Goal: Task Accomplishment & Management: Use online tool/utility

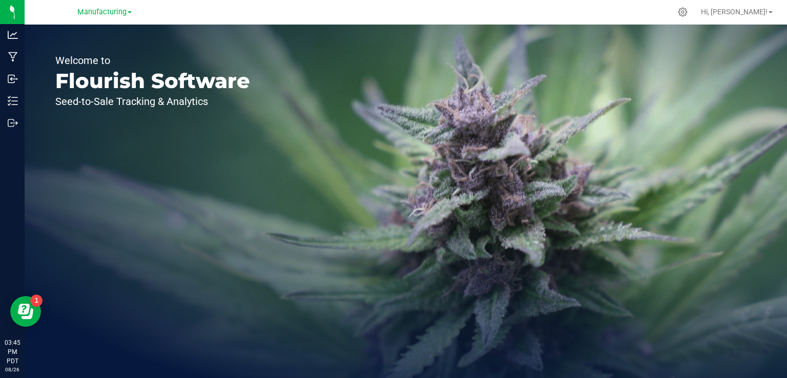
click at [119, 10] on span "Manufacturing" at bounding box center [101, 12] width 49 height 9
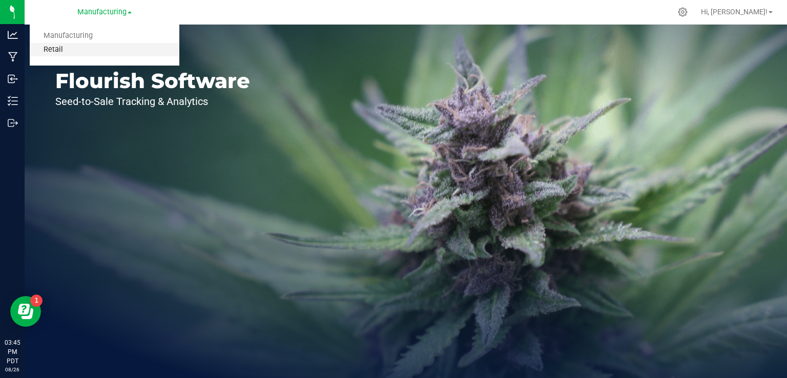
click at [53, 50] on link "Retail" at bounding box center [105, 50] width 150 height 14
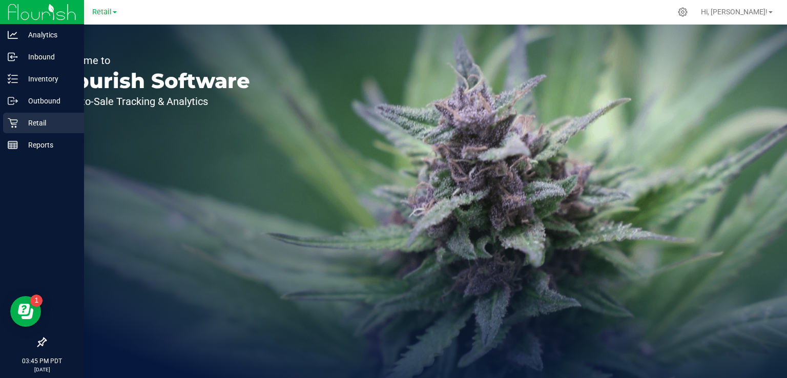
click at [5, 125] on div "Retail" at bounding box center [43, 123] width 81 height 20
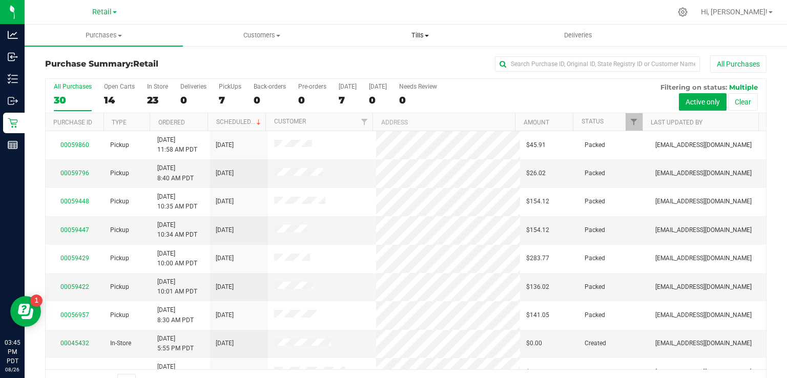
click at [425, 35] on span at bounding box center [427, 36] width 4 height 2
click at [375, 60] on span "Manage tills" at bounding box center [375, 61] width 69 height 9
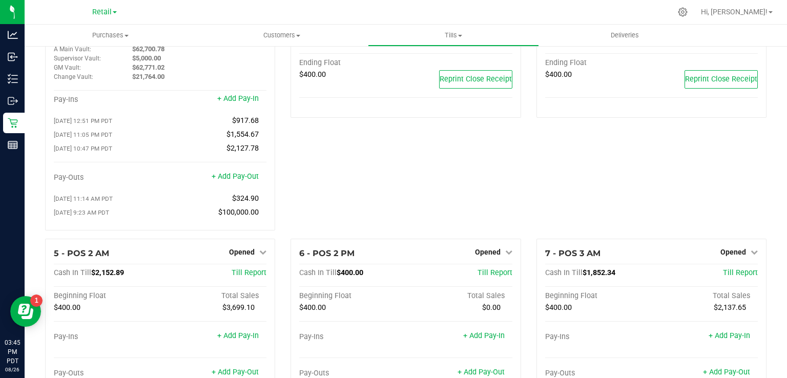
scroll to position [57, 0]
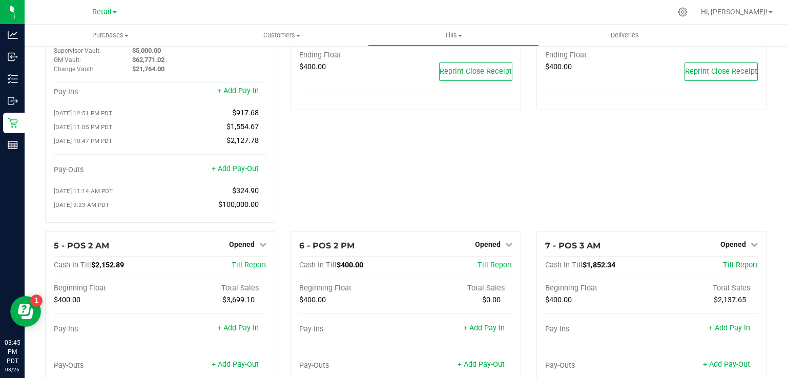
click at [739, 246] on link "Opened" at bounding box center [738, 244] width 37 height 8
click at [731, 269] on link "Close Till" at bounding box center [734, 265] width 28 height 8
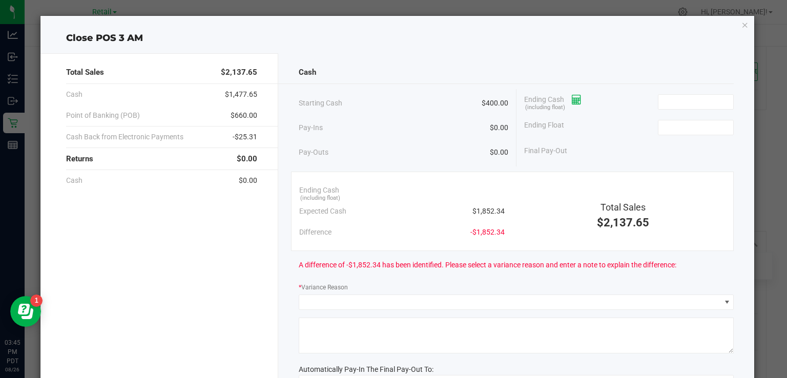
click at [567, 98] on span at bounding box center [572, 99] width 17 height 8
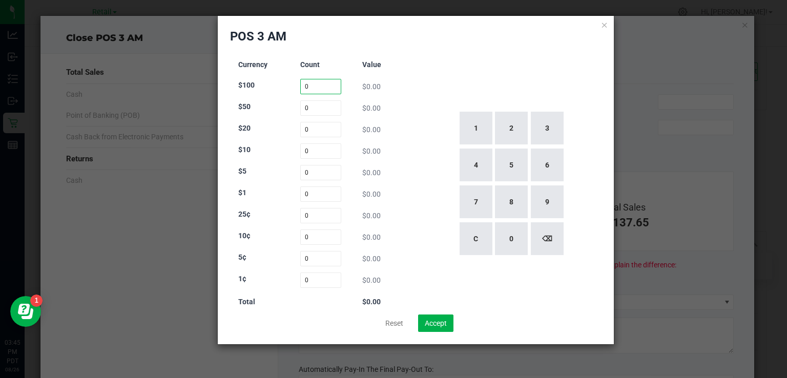
click at [321, 82] on input "0" at bounding box center [320, 86] width 41 height 15
type input "7"
type input "0"
type input "34"
type input "24"
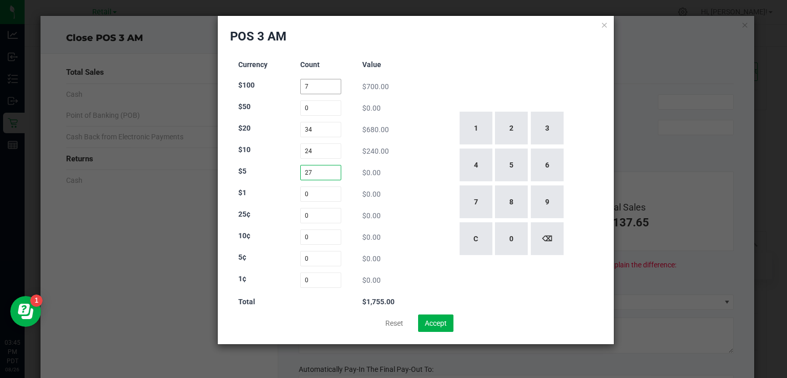
type input "27"
type input "58"
type input "113"
type input "67"
type input "74"
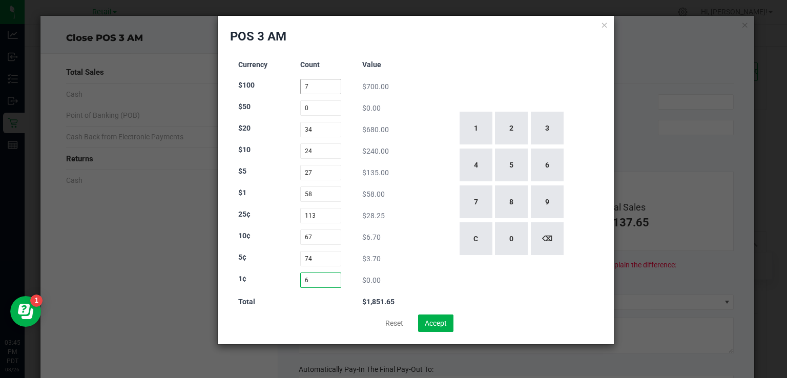
type input "69"
click at [434, 324] on button "Accept" at bounding box center [435, 322] width 35 height 17
type input "$1,852.34"
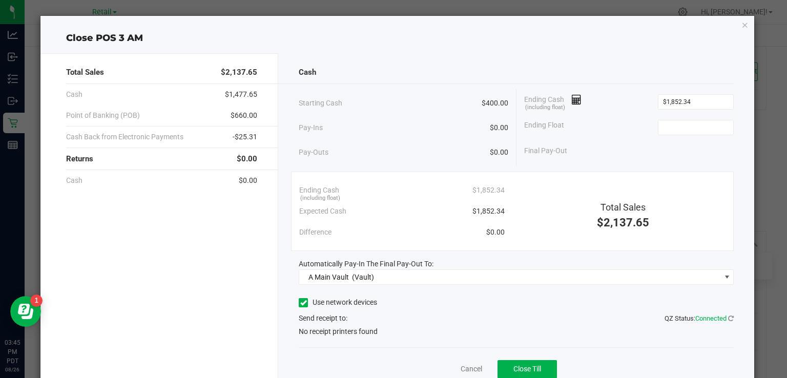
click at [300, 303] on icon at bounding box center [303, 303] width 7 height 0
click at [0, 0] on input "Use network devices" at bounding box center [0, 0] width 0 height 0
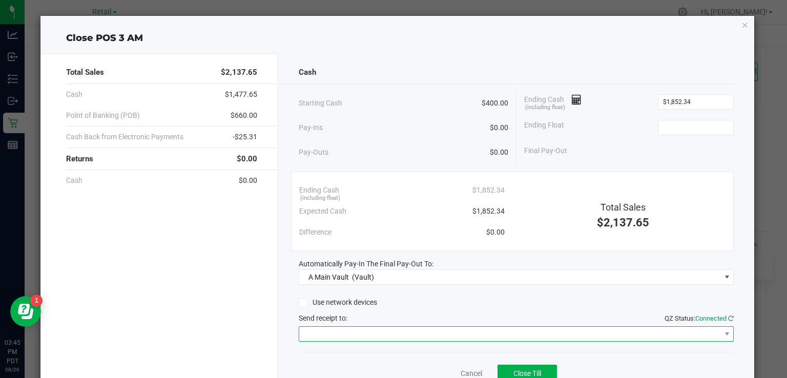
click at [376, 334] on span at bounding box center [509, 334] width 421 height 14
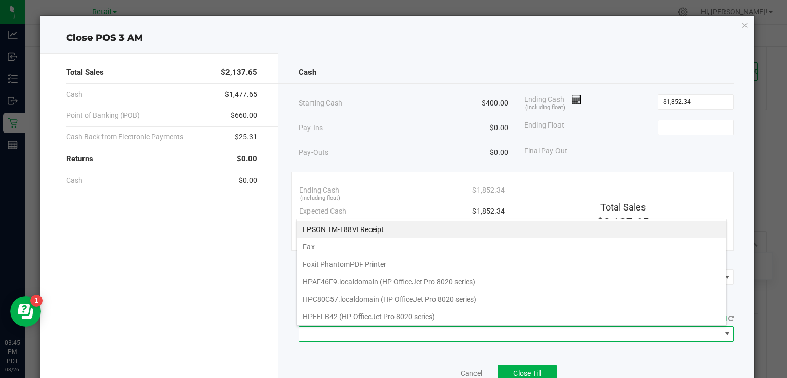
scroll to position [15, 430]
click at [369, 233] on Receipt "EPSON TM-T88VI Receipt" at bounding box center [511, 229] width 429 height 17
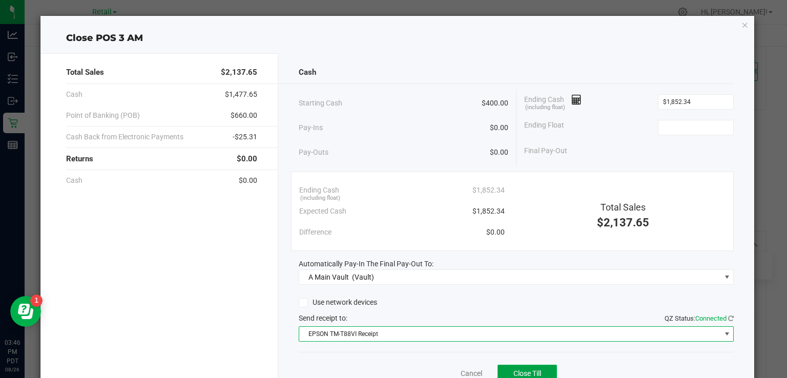
click at [524, 369] on span "Close Till" at bounding box center [527, 373] width 28 height 8
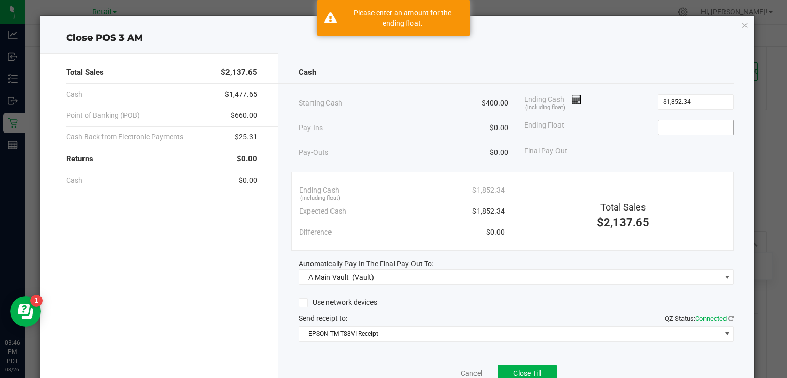
click at [675, 128] on input at bounding box center [695, 127] width 75 height 14
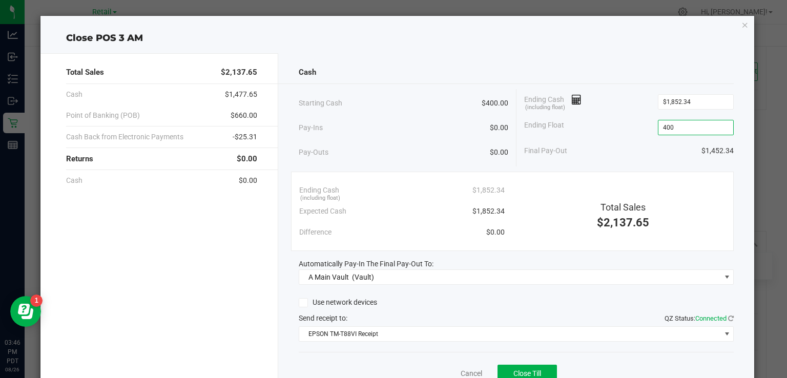
scroll to position [46, 0]
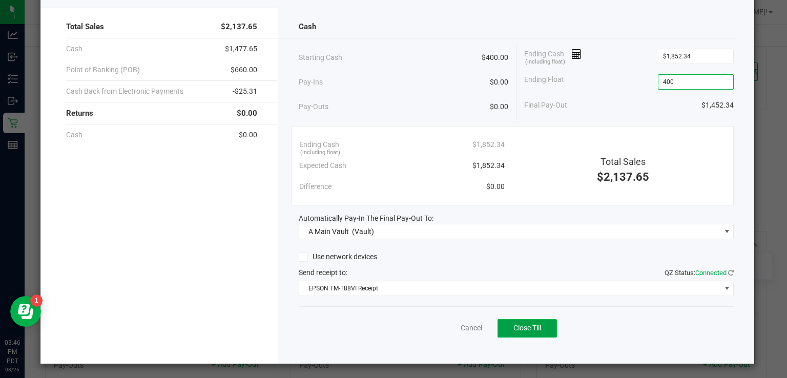
click at [523, 324] on span "Close Till" at bounding box center [527, 328] width 28 height 8
type input "$400.00"
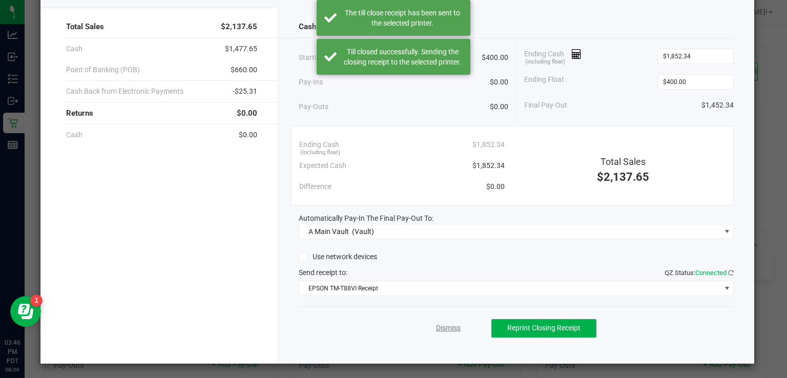
click at [443, 323] on link "Dismiss" at bounding box center [448, 328] width 25 height 11
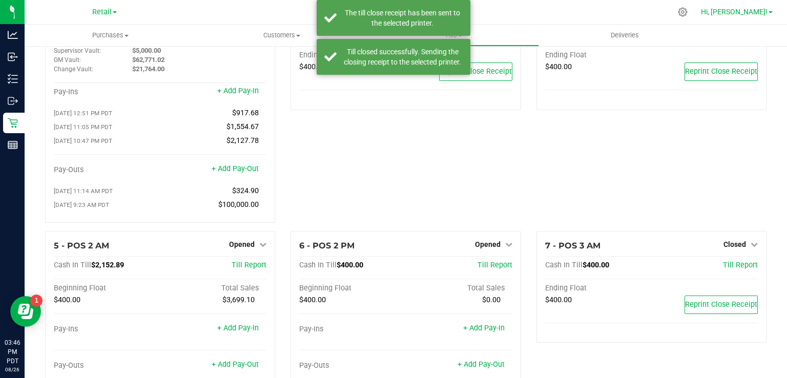
click at [767, 12] on link "Hi, [PERSON_NAME]!" at bounding box center [737, 12] width 80 height 11
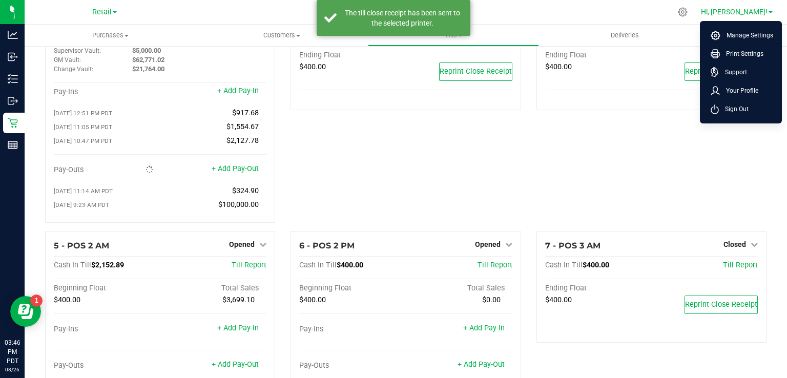
click at [746, 104] on span "Sign Out" at bounding box center [734, 109] width 30 height 10
